Goal: Information Seeking & Learning: Understand process/instructions

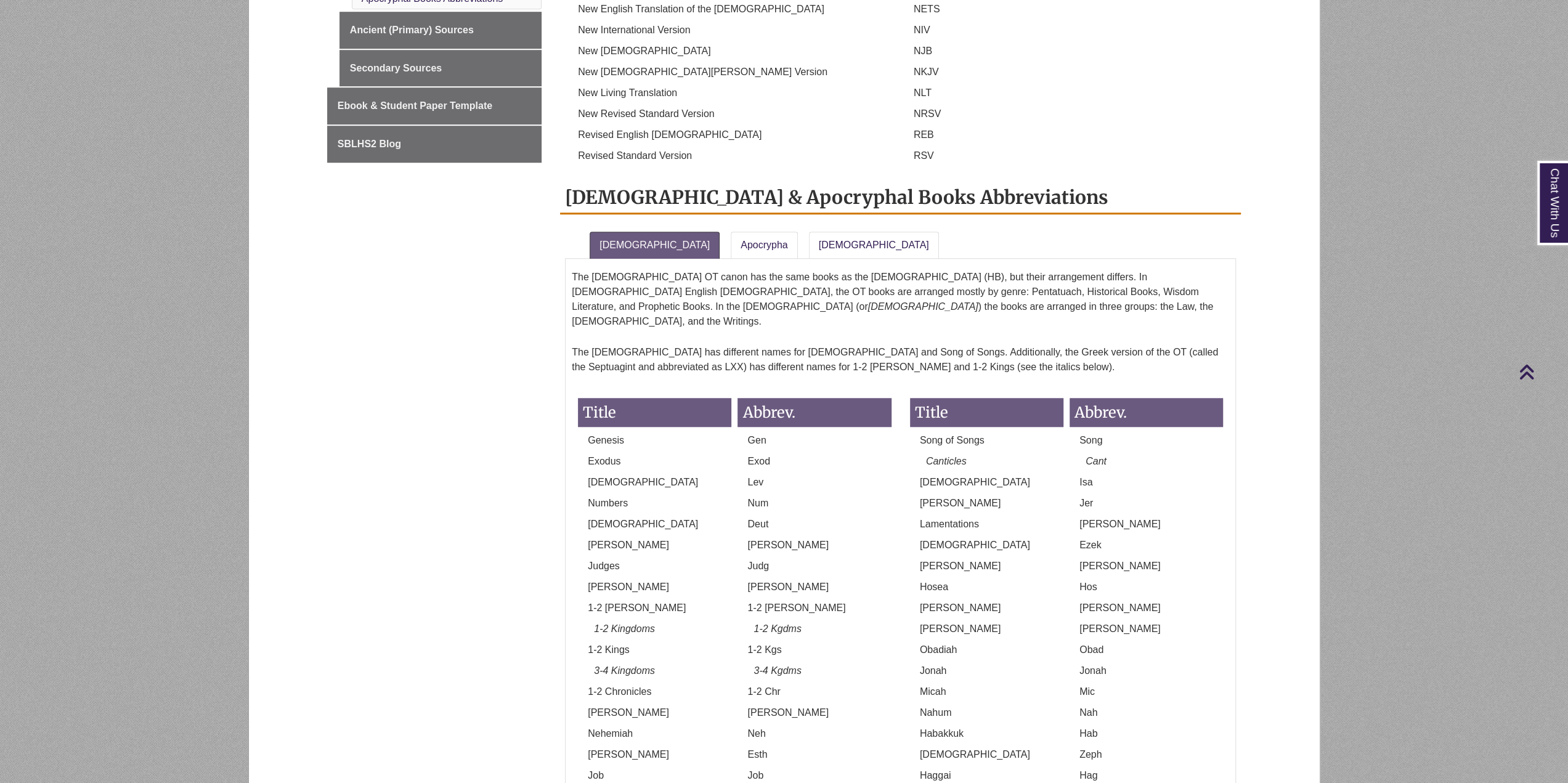
scroll to position [985, 0]
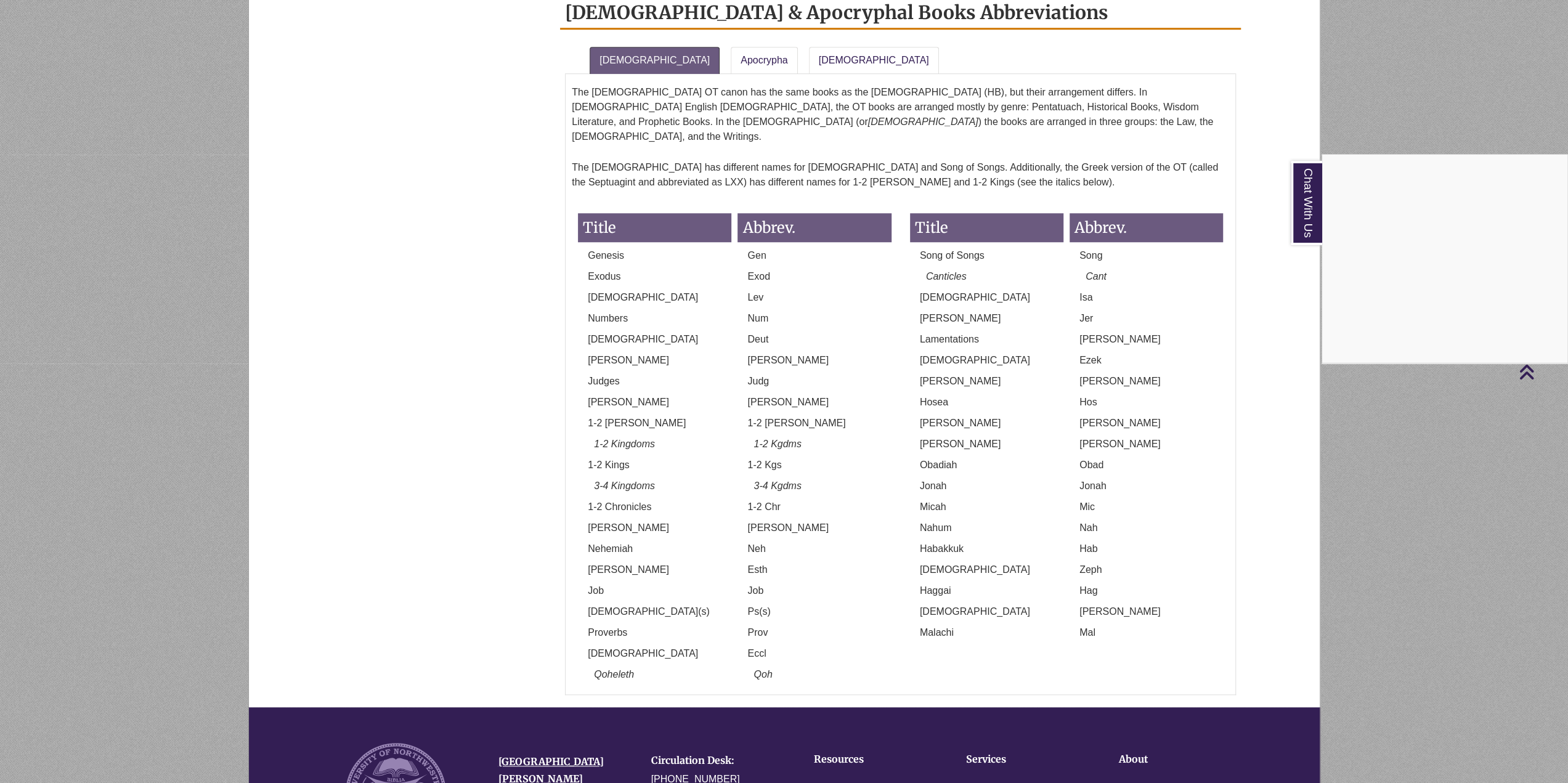
click at [789, 36] on div "Chat With Us" at bounding box center [784, 391] width 1568 height 783
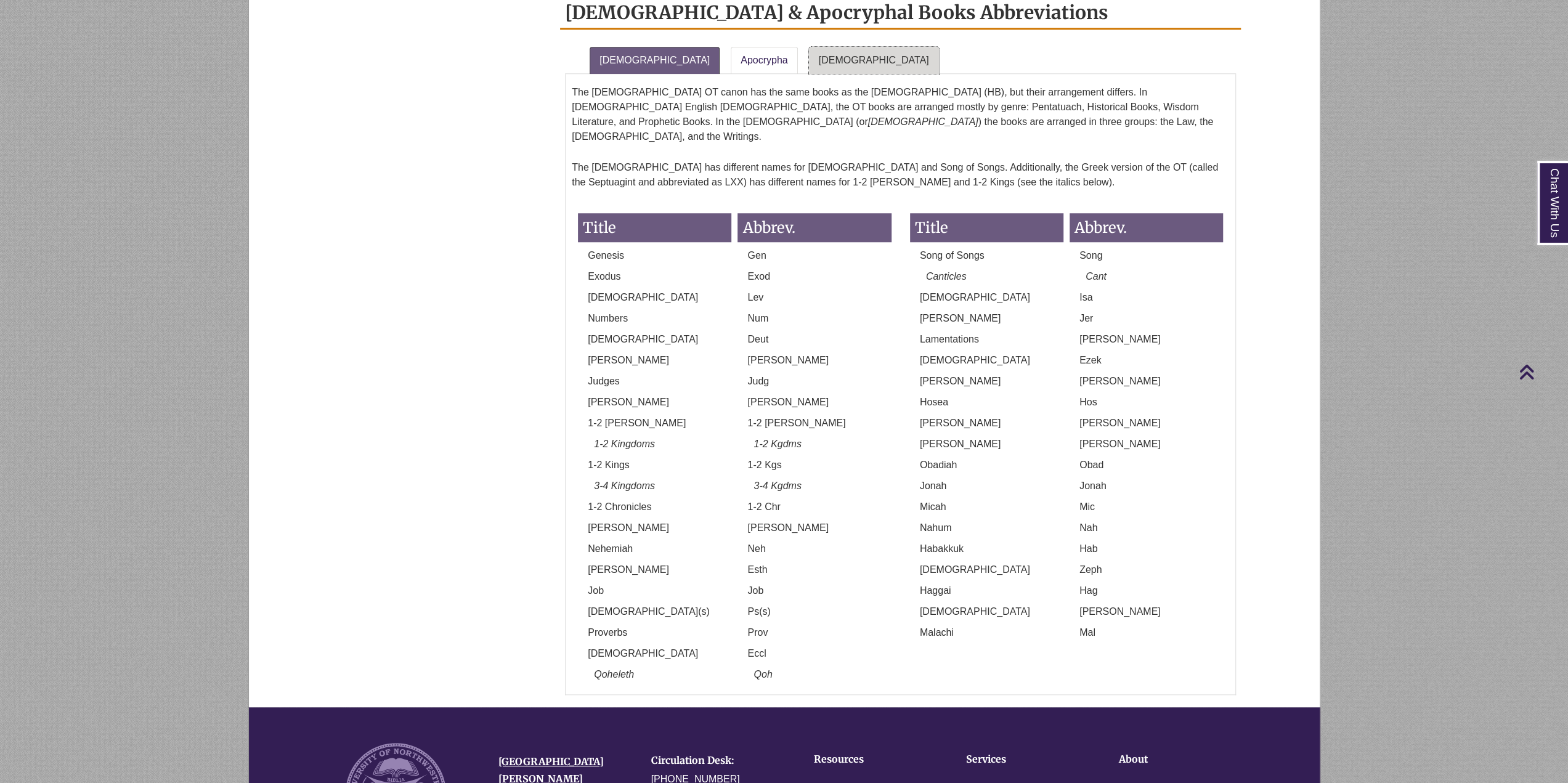
click at [809, 47] on link "[DEMOGRAPHIC_DATA]" at bounding box center [874, 60] width 130 height 27
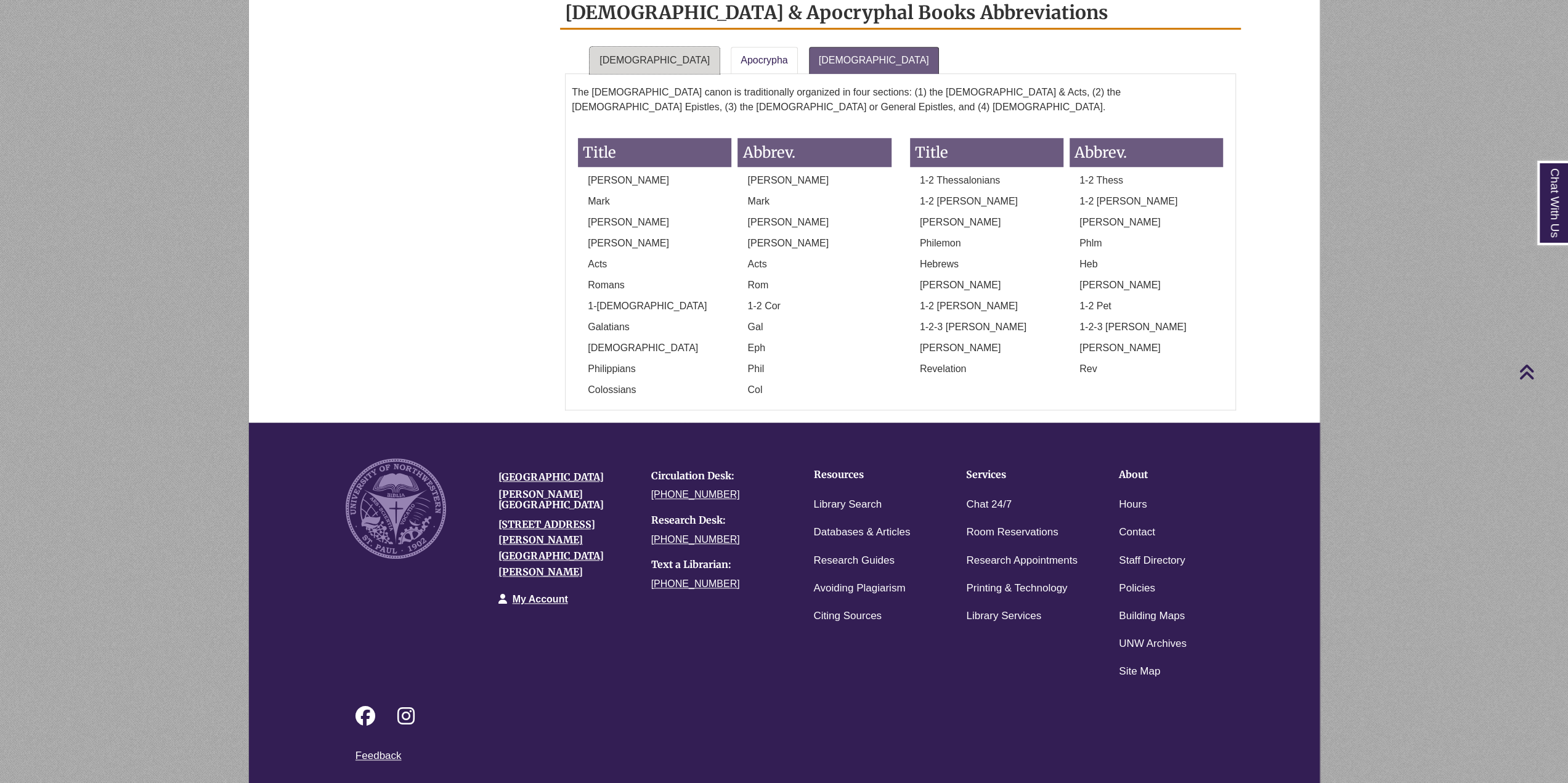
click at [629, 49] on link "[DEMOGRAPHIC_DATA]" at bounding box center [655, 60] width 130 height 27
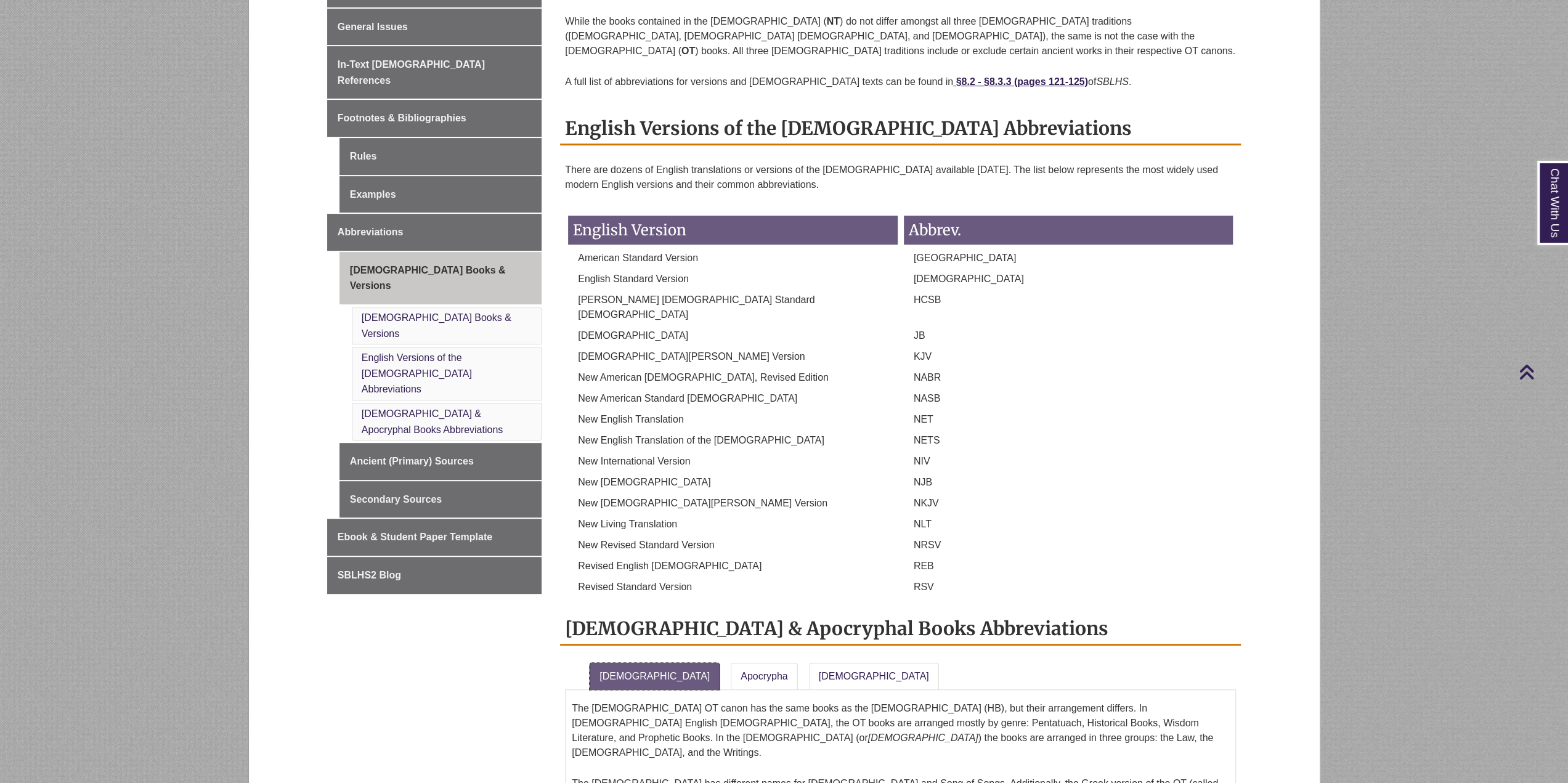
scroll to position [246, 0]
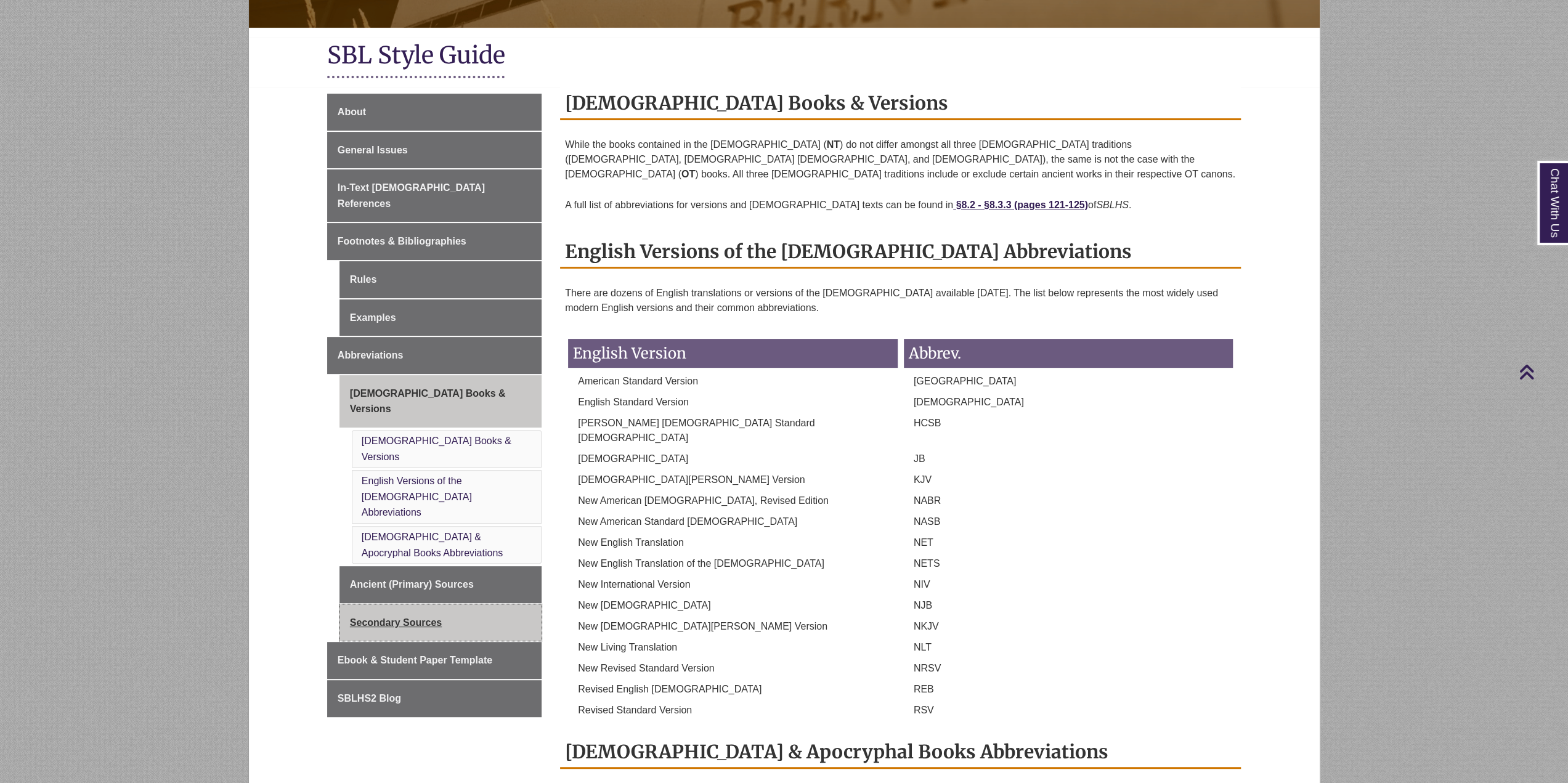
click at [396, 604] on link "Secondary Sources" at bounding box center [441, 623] width 202 height 37
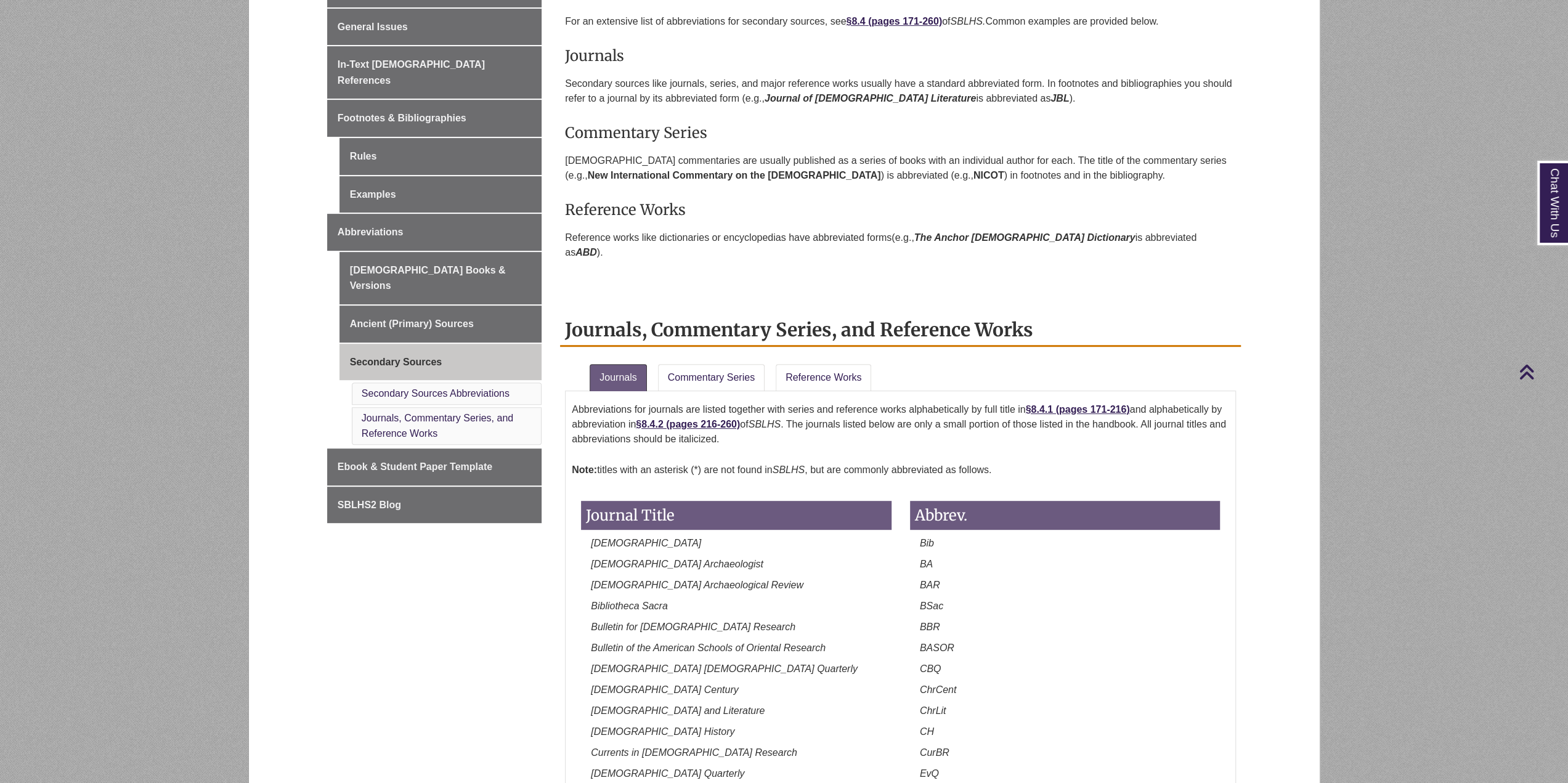
scroll to position [308, 0]
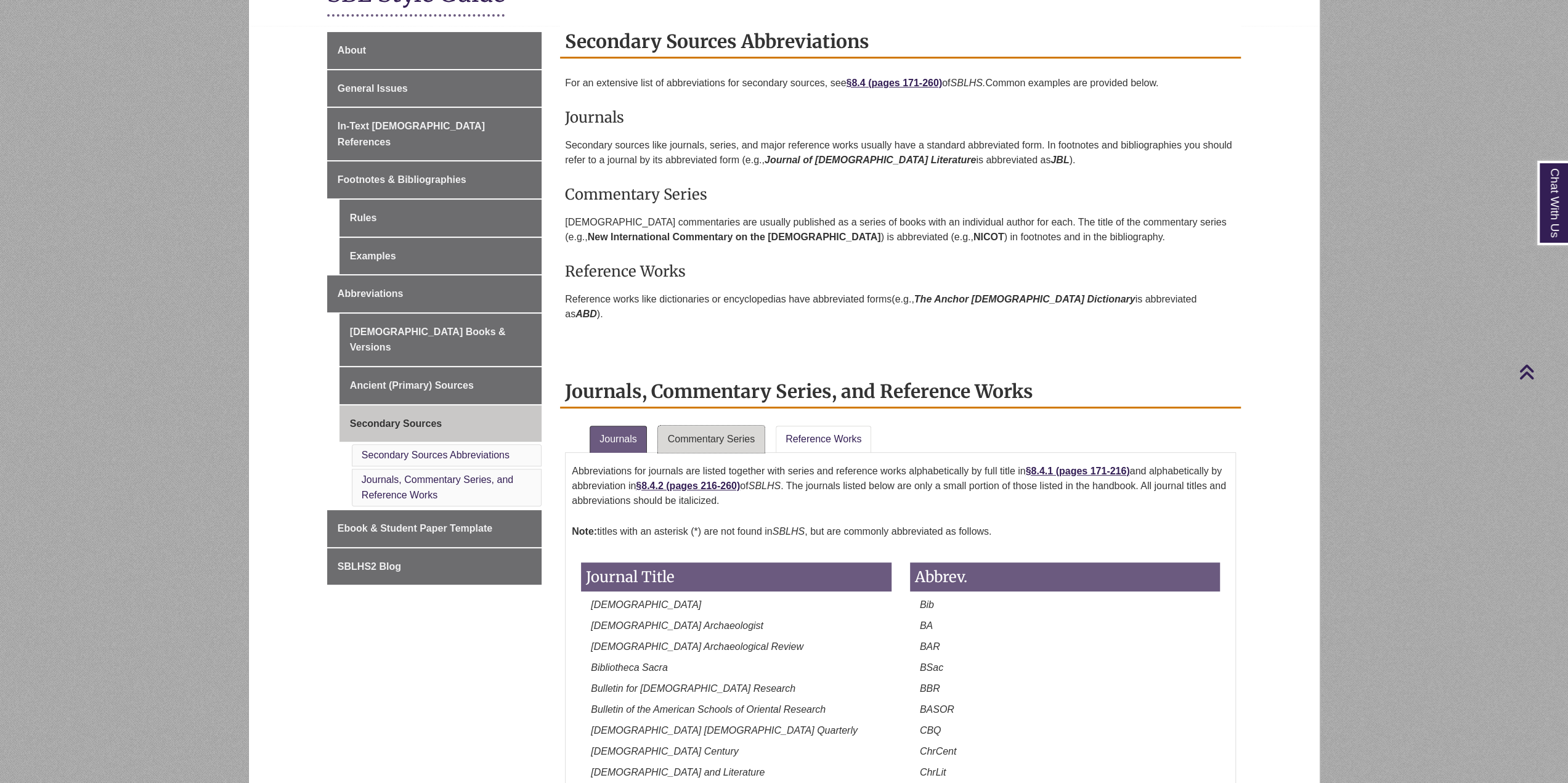
click at [730, 426] on link "Commentary Series" at bounding box center [711, 440] width 107 height 27
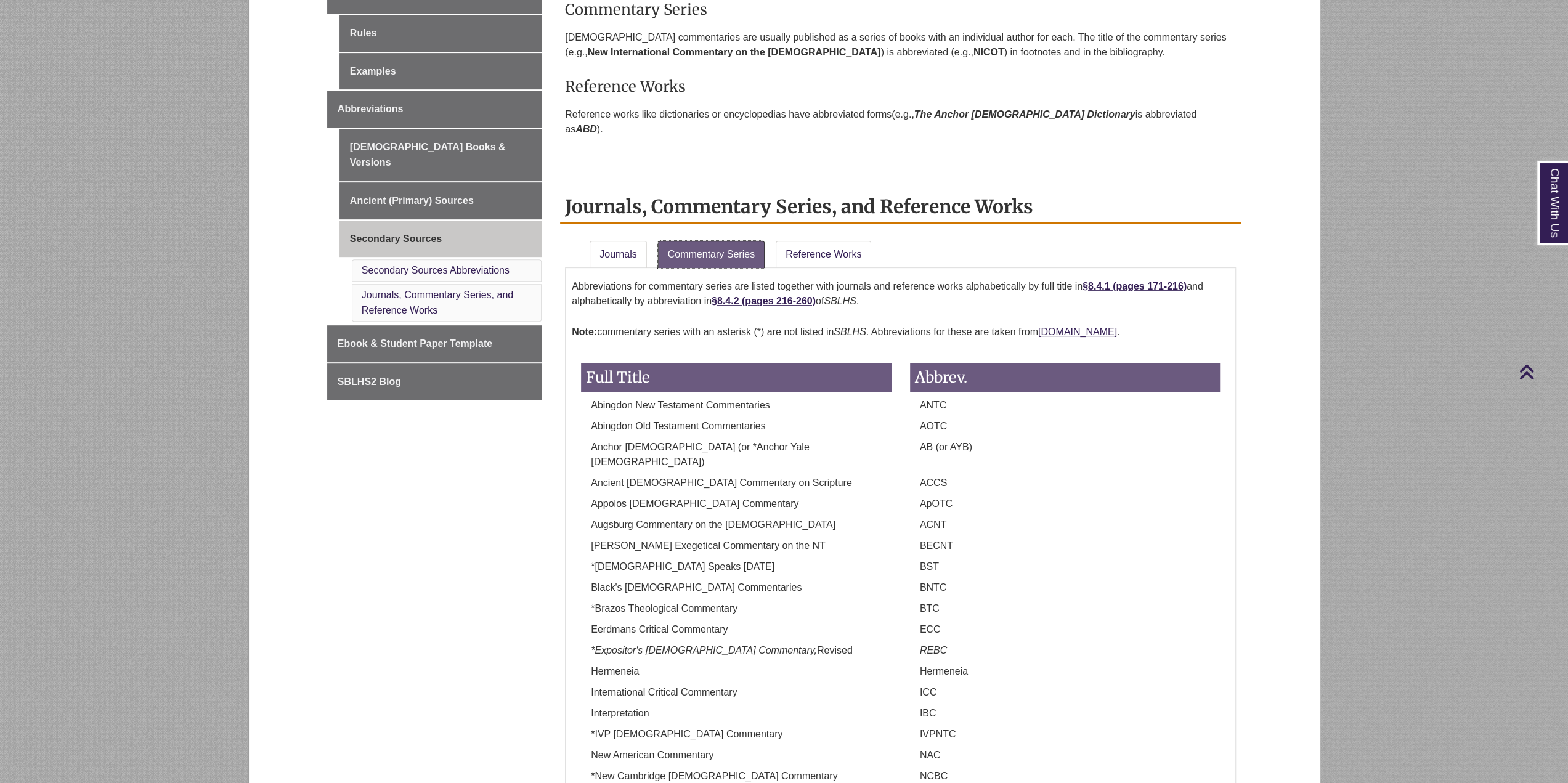
scroll to position [431, 0]
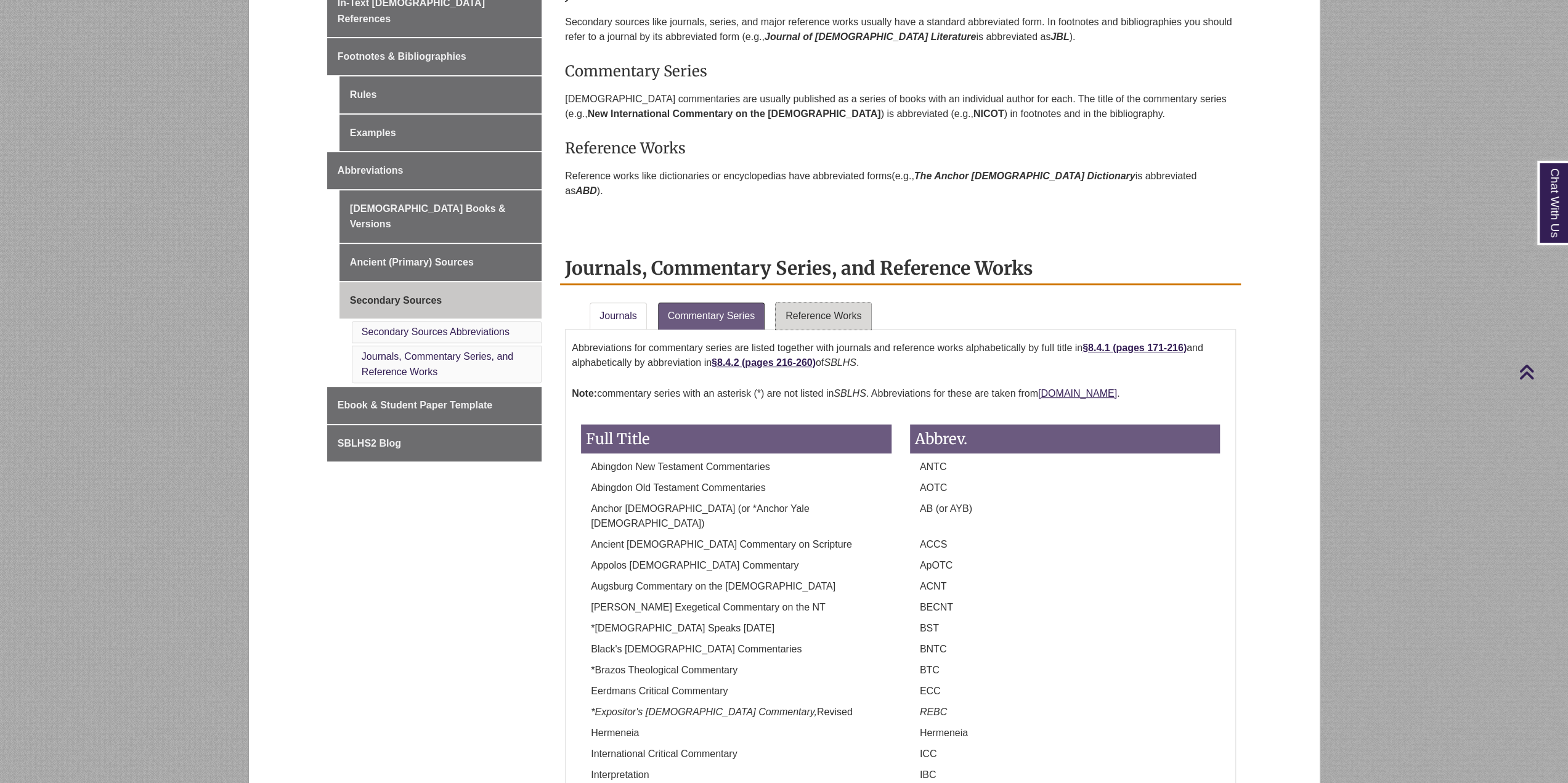
click at [801, 303] on link "Reference Works" at bounding box center [823, 316] width 95 height 27
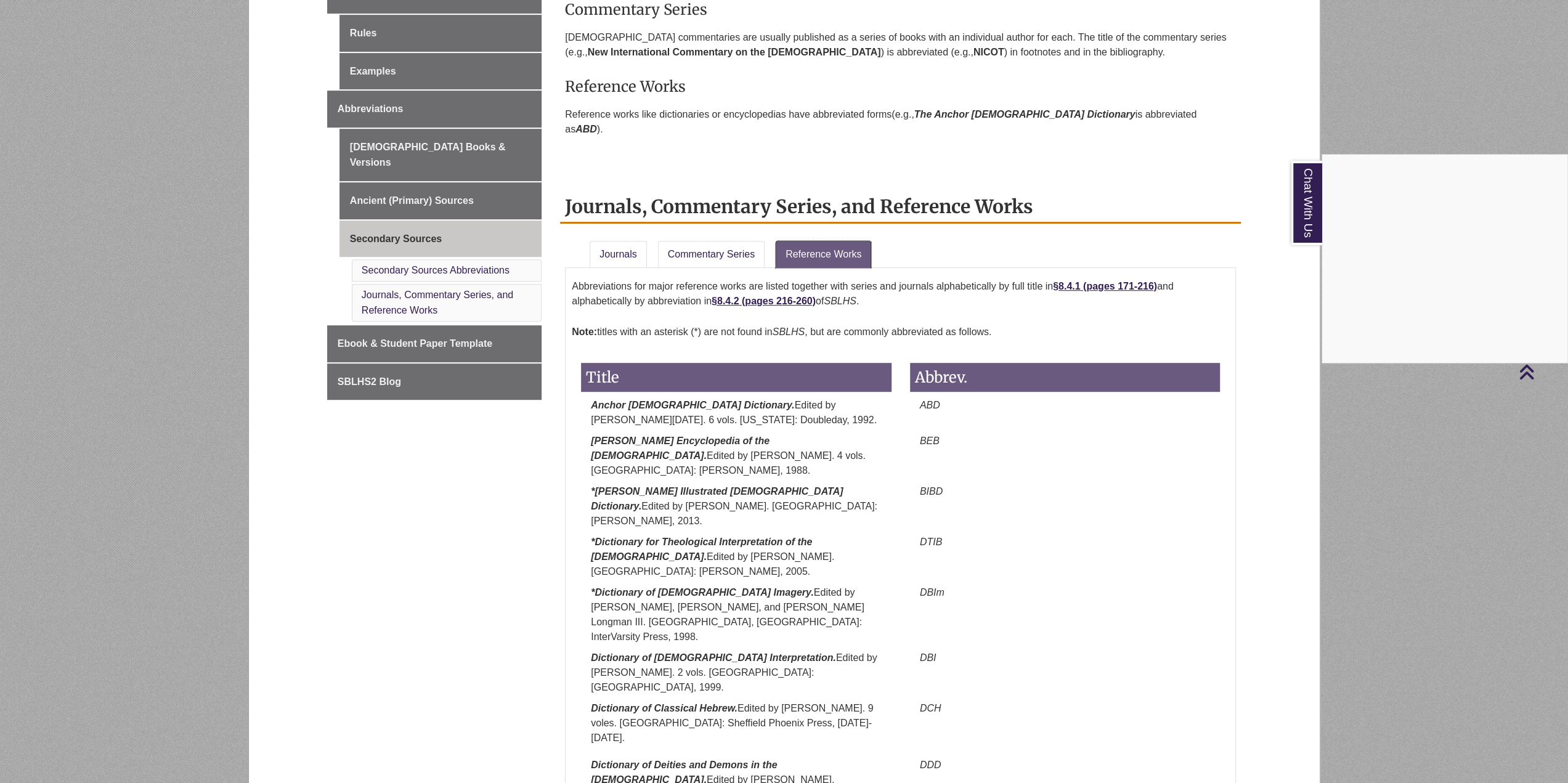
scroll to position [185, 0]
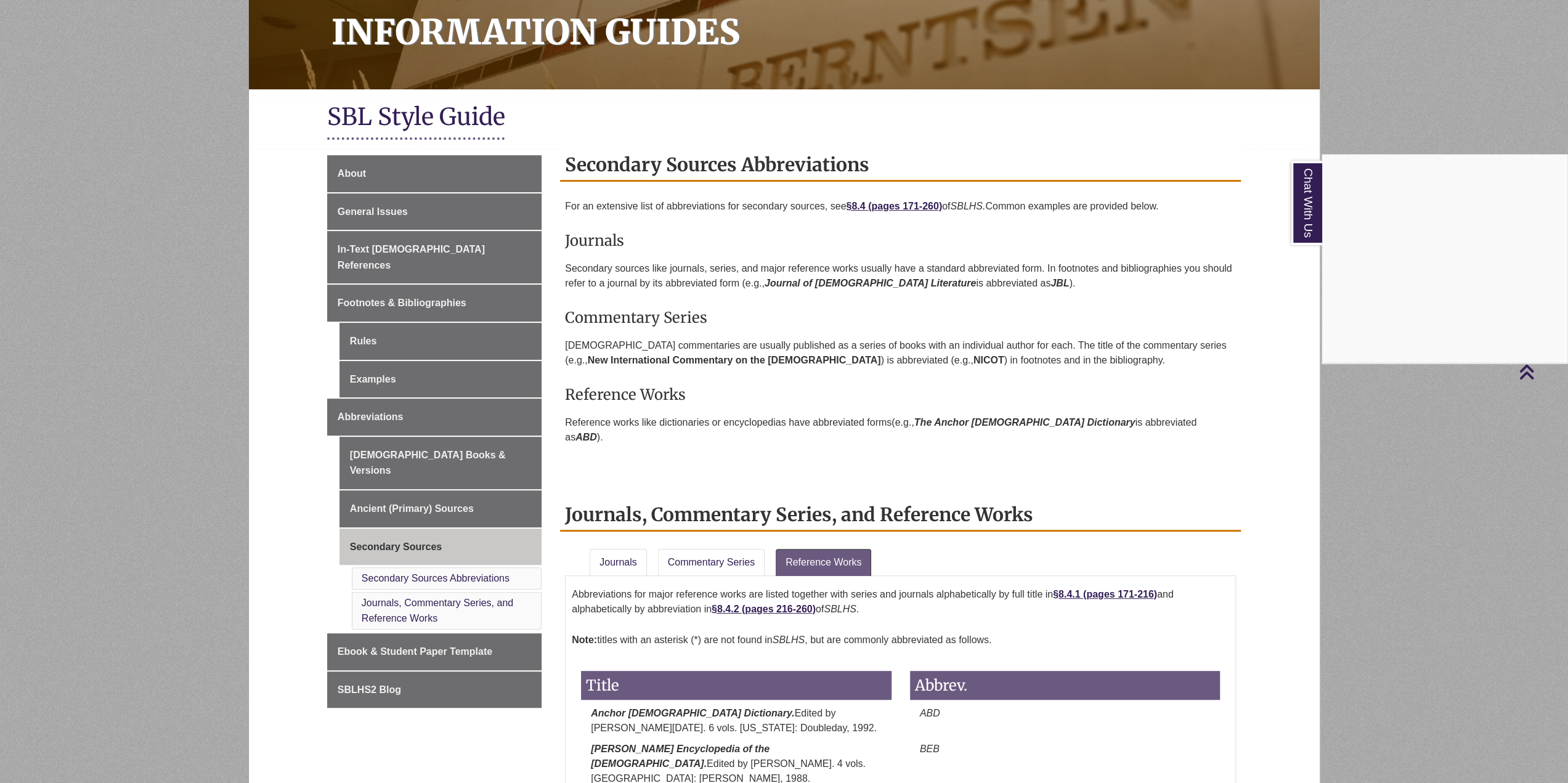
click at [883, 204] on div "Chat With Us" at bounding box center [784, 391] width 1568 height 783
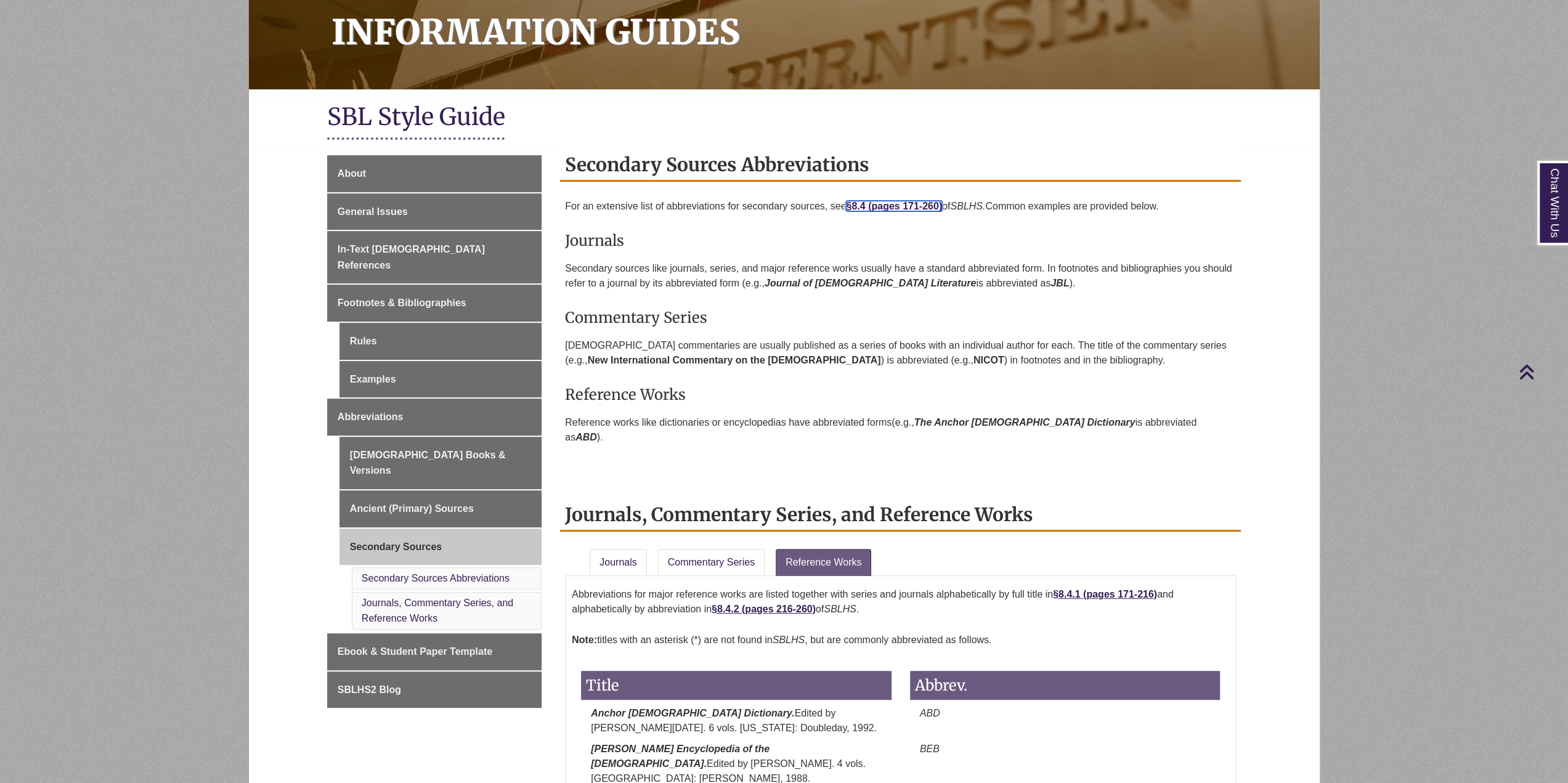
click at [883, 204] on strong "pages 171-260)" at bounding box center [907, 205] width 71 height 11
